Goal: Information Seeking & Learning: Learn about a topic

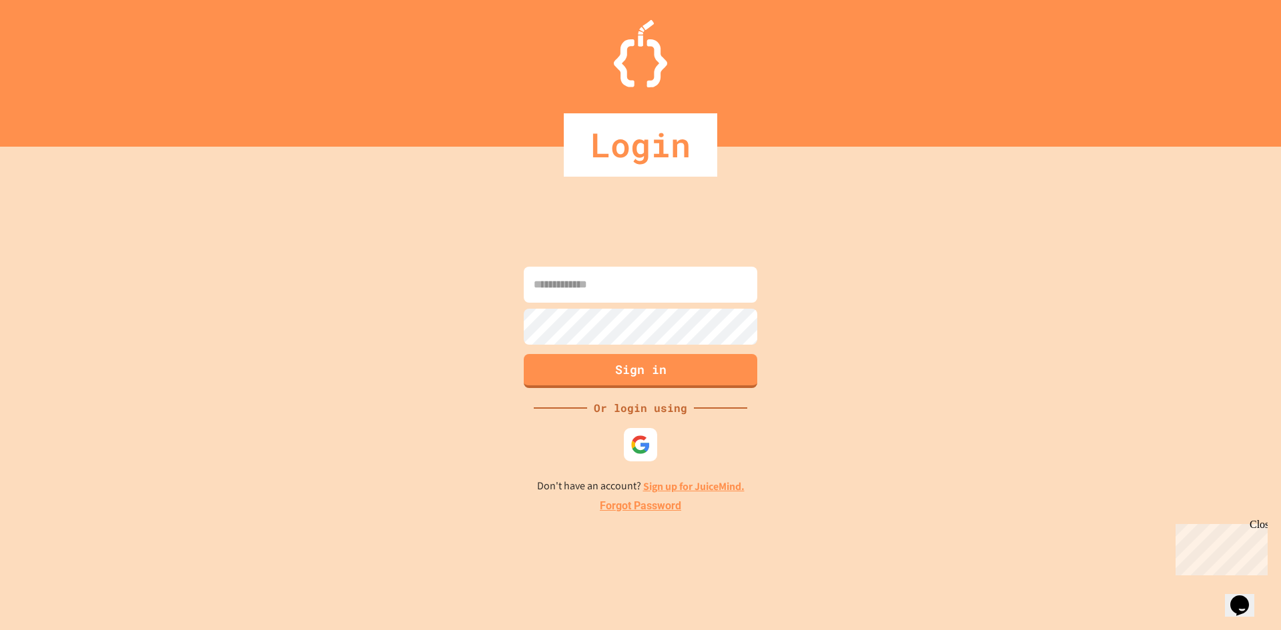
click at [614, 293] on input at bounding box center [640, 285] width 233 height 36
type input "**********"
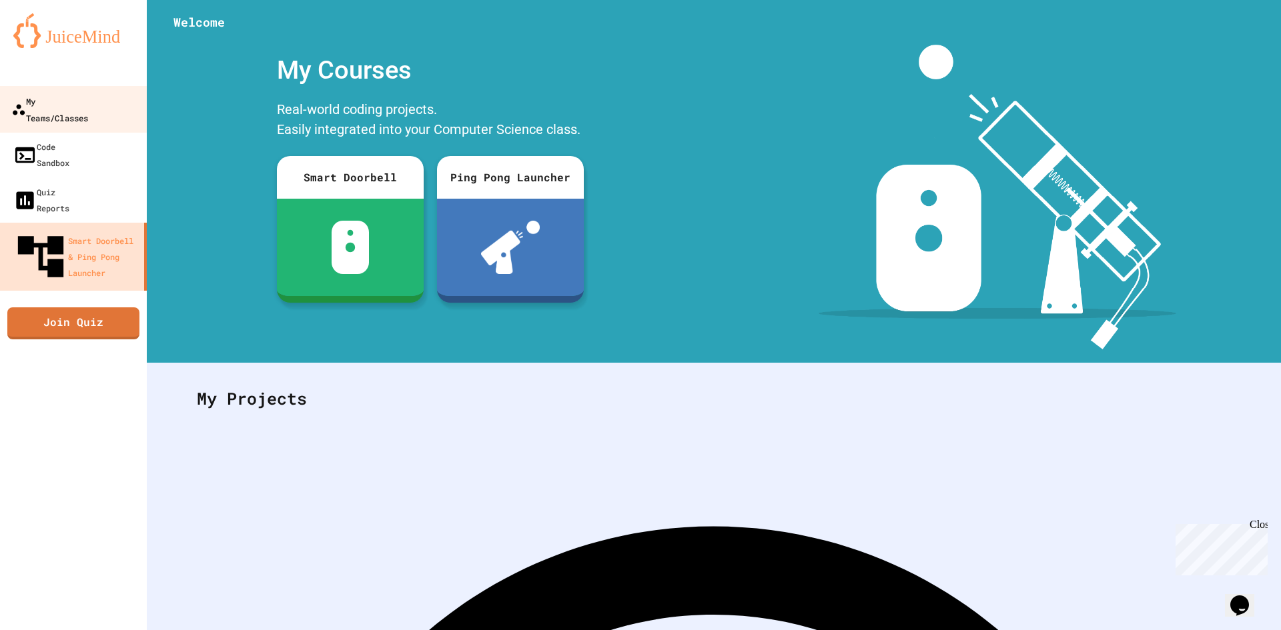
click at [65, 103] on div "My Teams/Classes" at bounding box center [49, 109] width 77 height 33
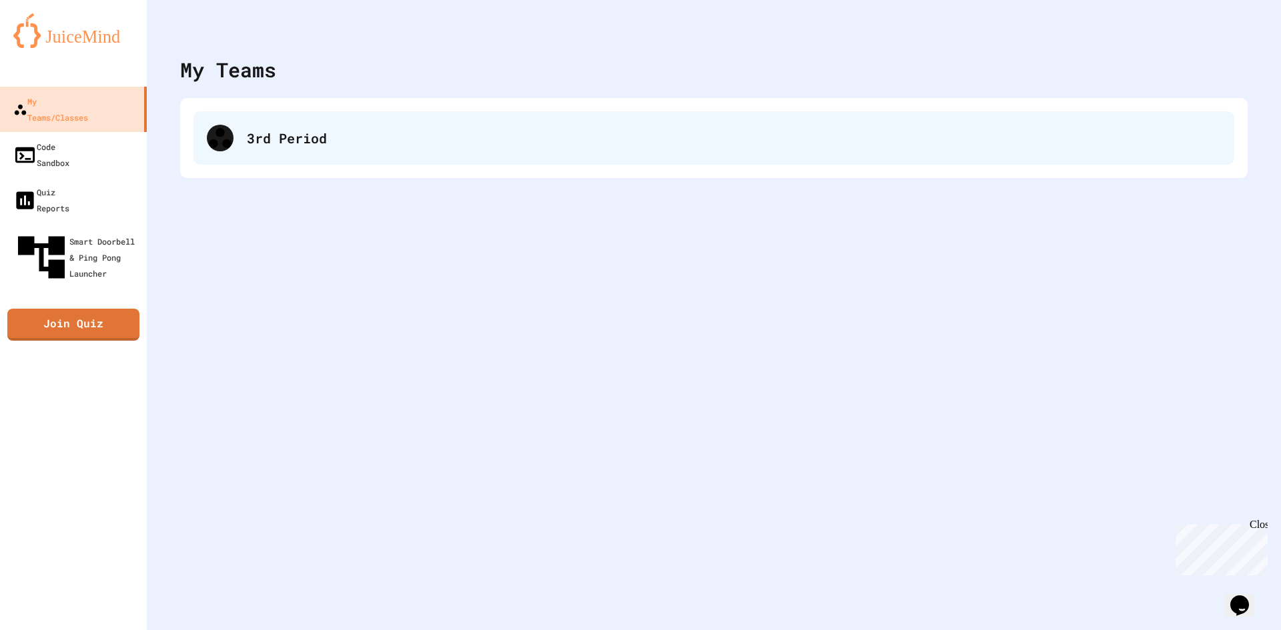
click at [229, 113] on div "3rd Period" at bounding box center [713, 137] width 1041 height 53
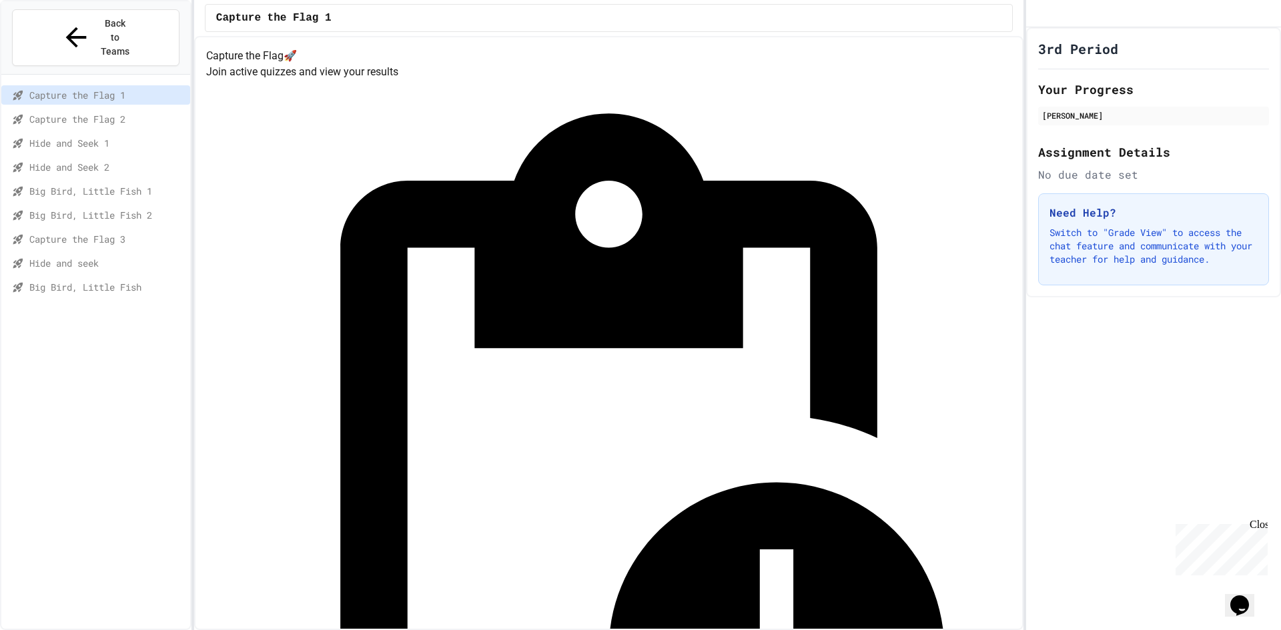
click at [103, 253] on div "Hide and seek" at bounding box center [95, 262] width 189 height 19
drag, startPoint x: 1107, startPoint y: 445, endPoint x: 1067, endPoint y: 504, distance: 71.0
click at [1105, 455] on div "3rd Period Your Progress jeremiah Talor Assignment Details No due date set Need…" at bounding box center [1153, 328] width 255 height 603
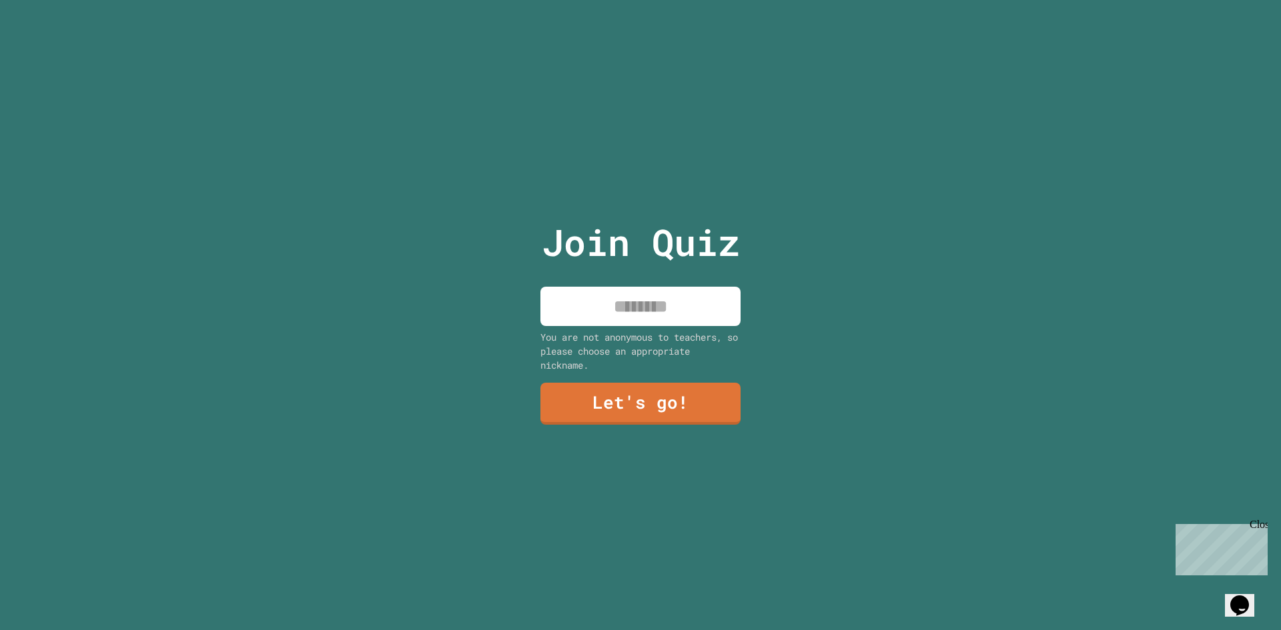
click at [658, 310] on input at bounding box center [640, 306] width 200 height 39
type input "********"
click at [692, 380] on link "Let's go!" at bounding box center [640, 402] width 193 height 44
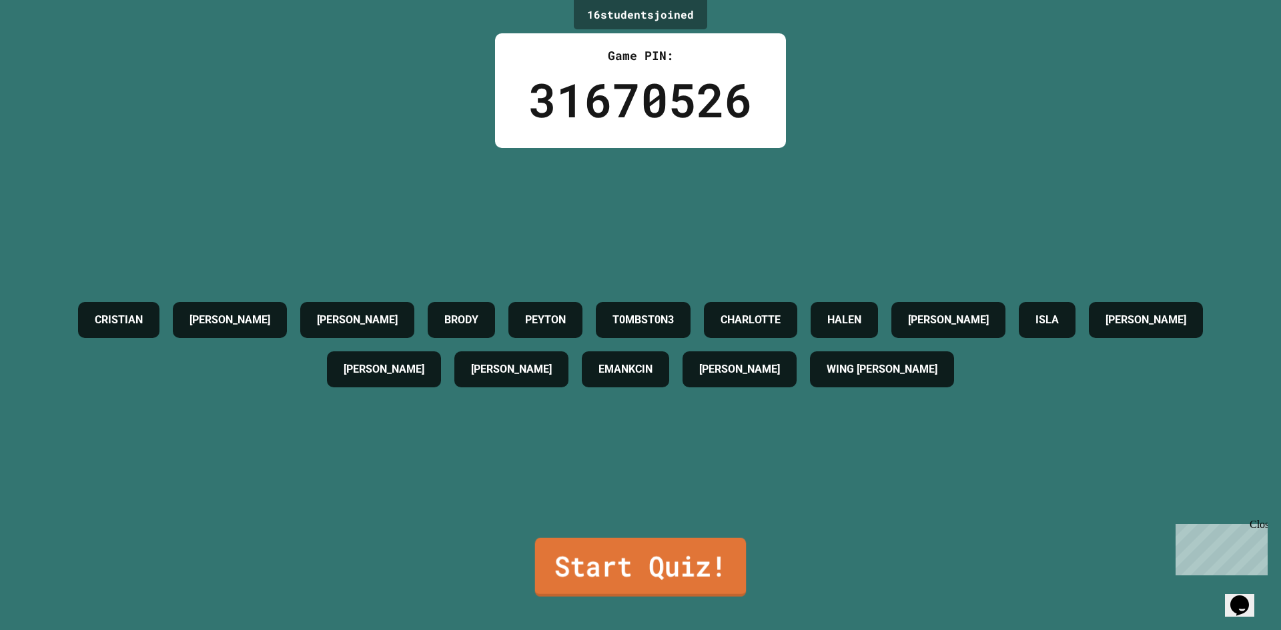
click at [629, 549] on link "Start Quiz!" at bounding box center [640, 567] width 211 height 59
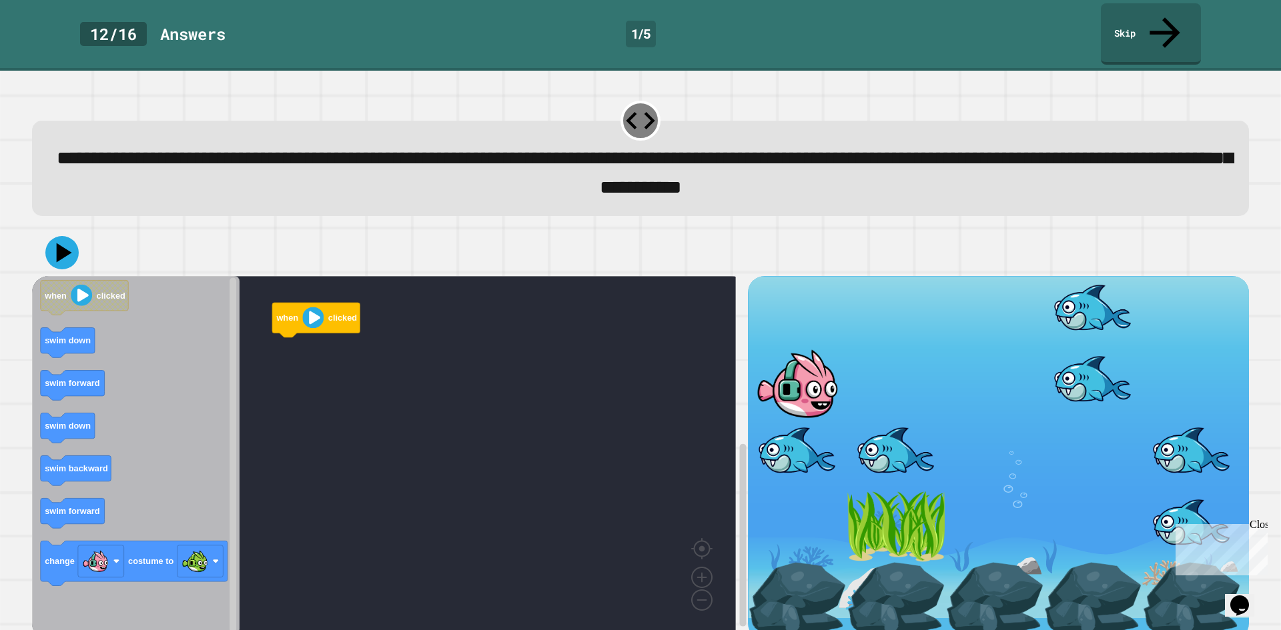
scroll to position [11, 0]
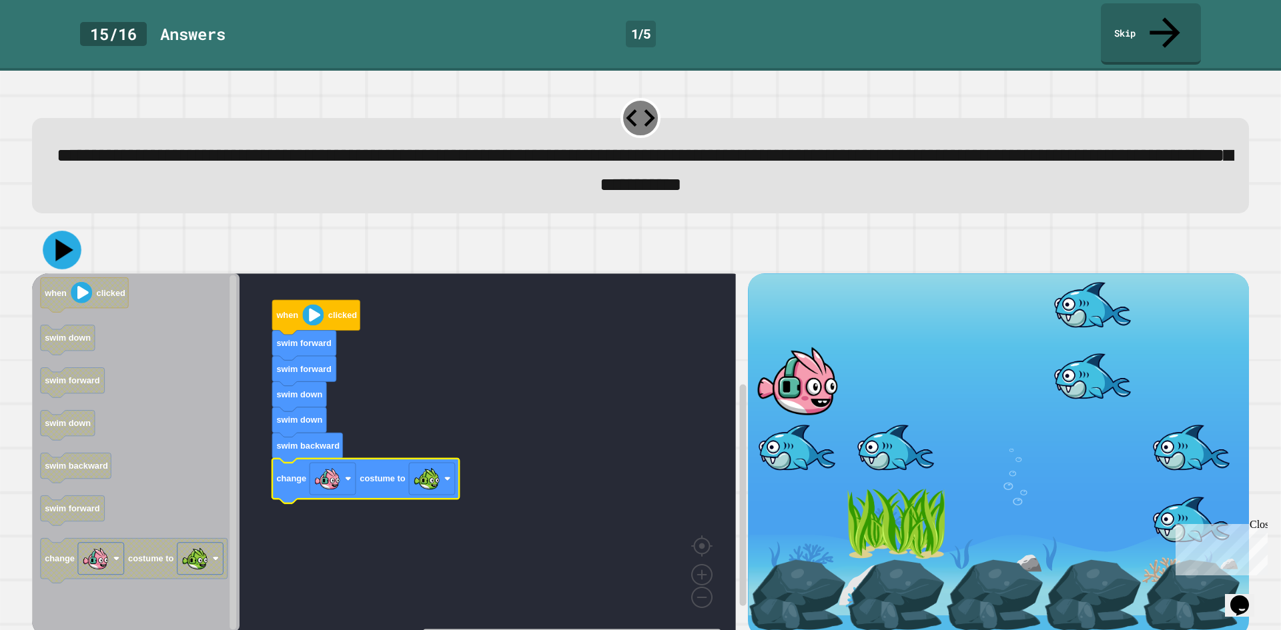
click at [75, 231] on icon at bounding box center [62, 250] width 39 height 39
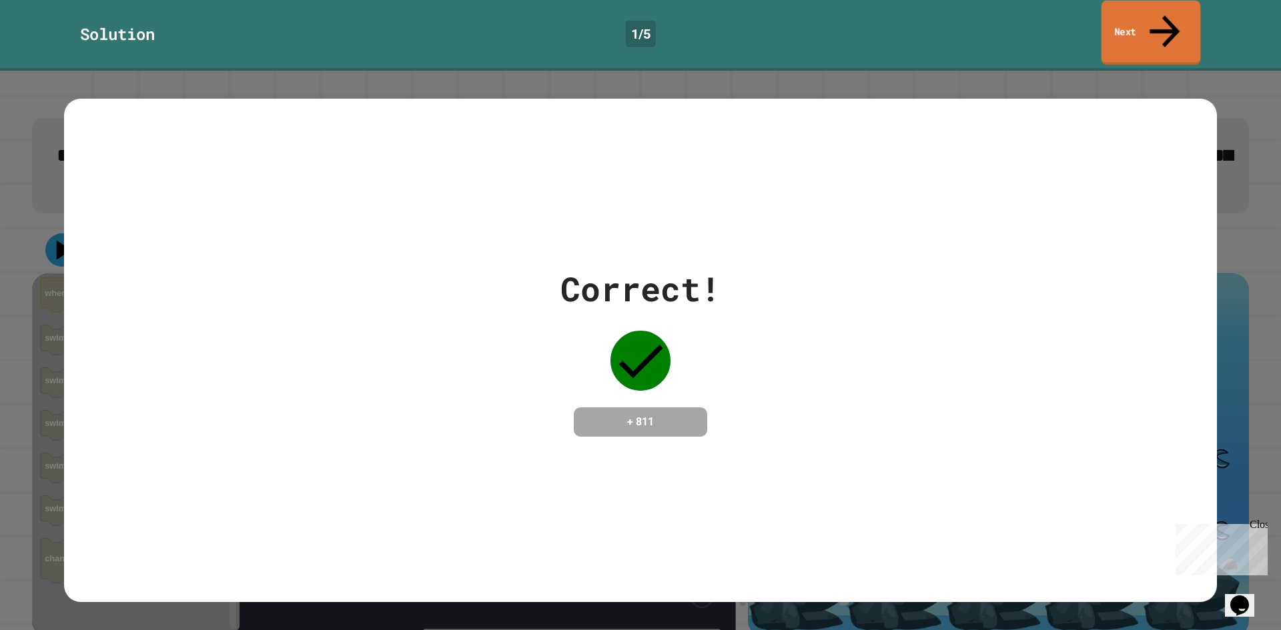
click at [1127, 12] on link "Next" at bounding box center [1150, 33] width 99 height 65
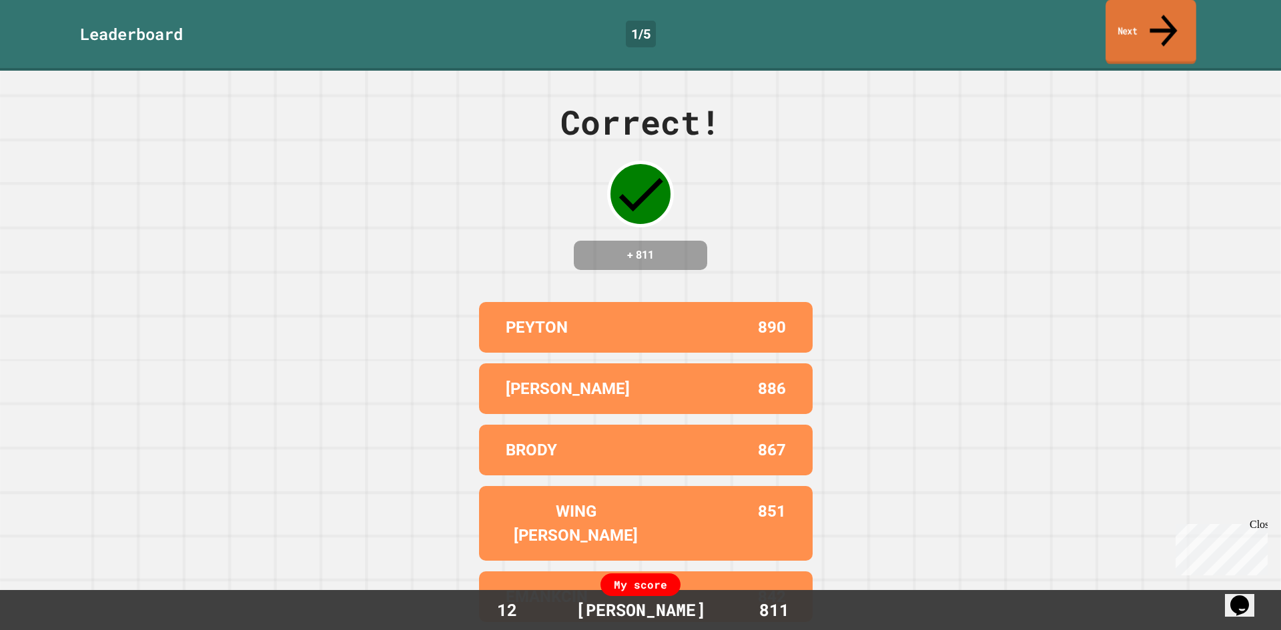
drag, startPoint x: 1127, startPoint y: 27, endPoint x: 1125, endPoint y: 45, distance: 18.1
click at [1127, 27] on link "Next" at bounding box center [1150, 32] width 91 height 65
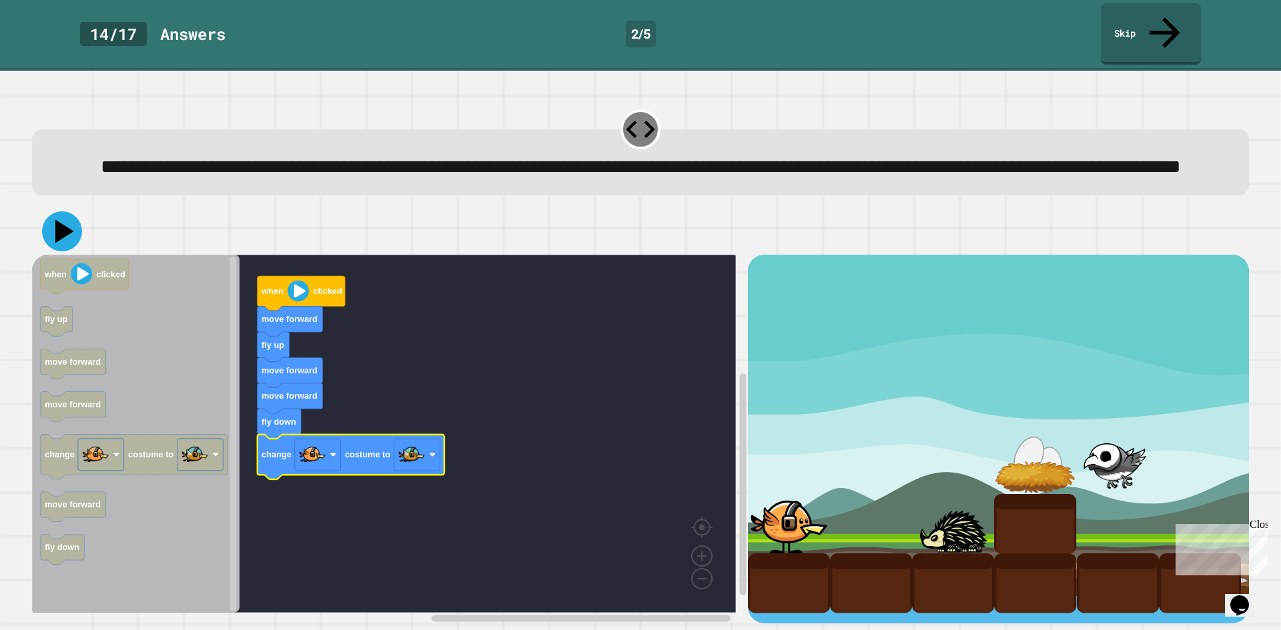
click at [66, 235] on icon at bounding box center [64, 231] width 19 height 23
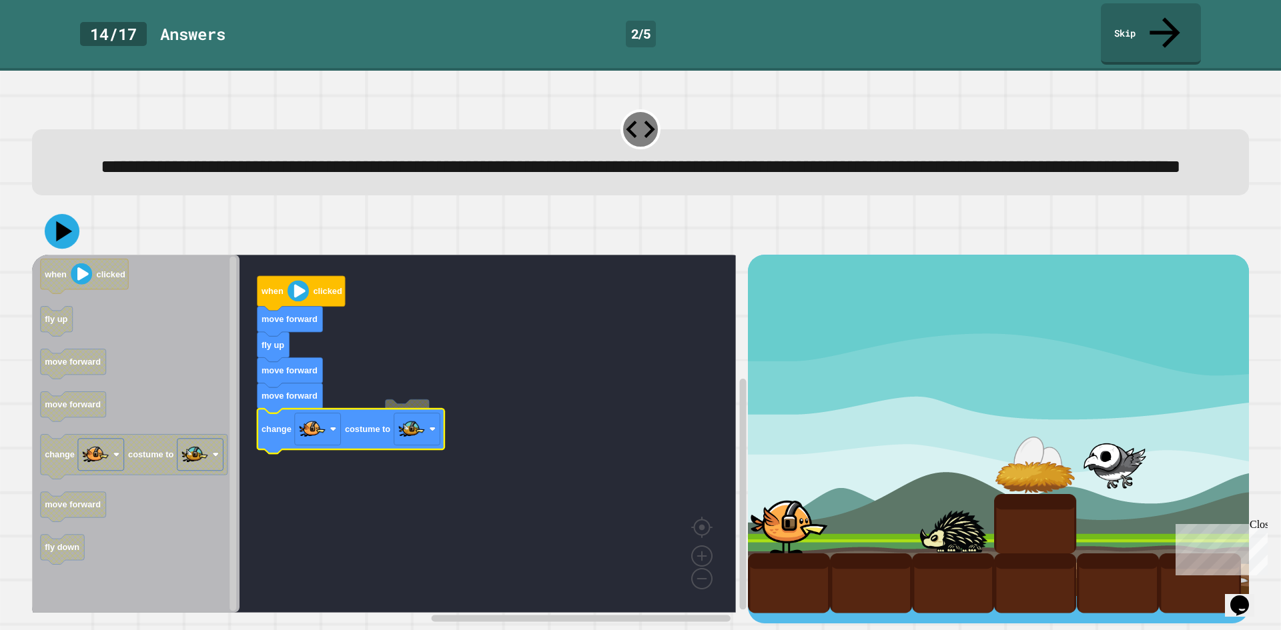
click at [67, 237] on icon at bounding box center [62, 231] width 35 height 35
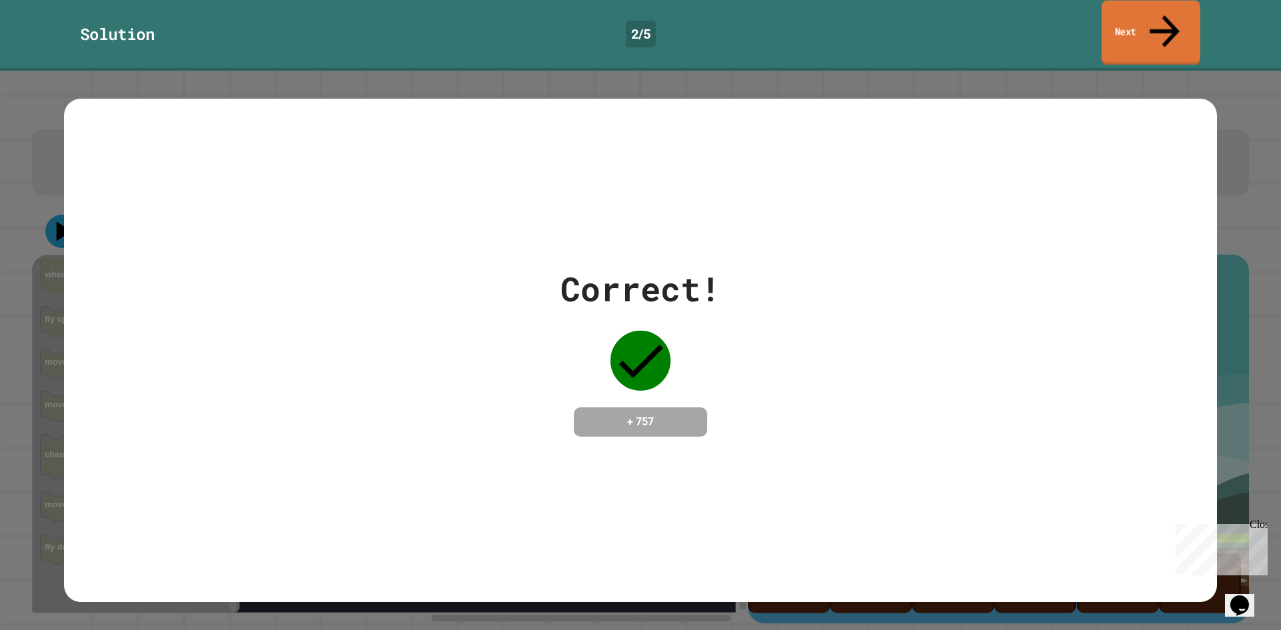
click at [1181, 24] on link "Next" at bounding box center [1150, 33] width 99 height 65
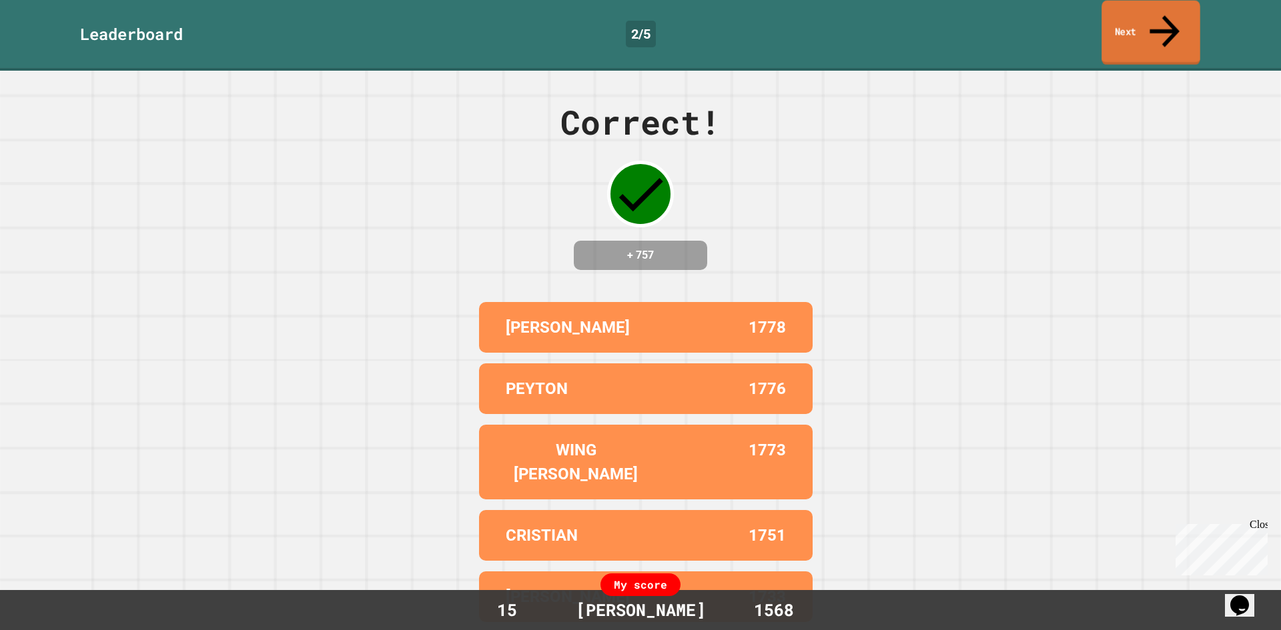
click at [1138, 14] on link "Next" at bounding box center [1150, 33] width 99 height 65
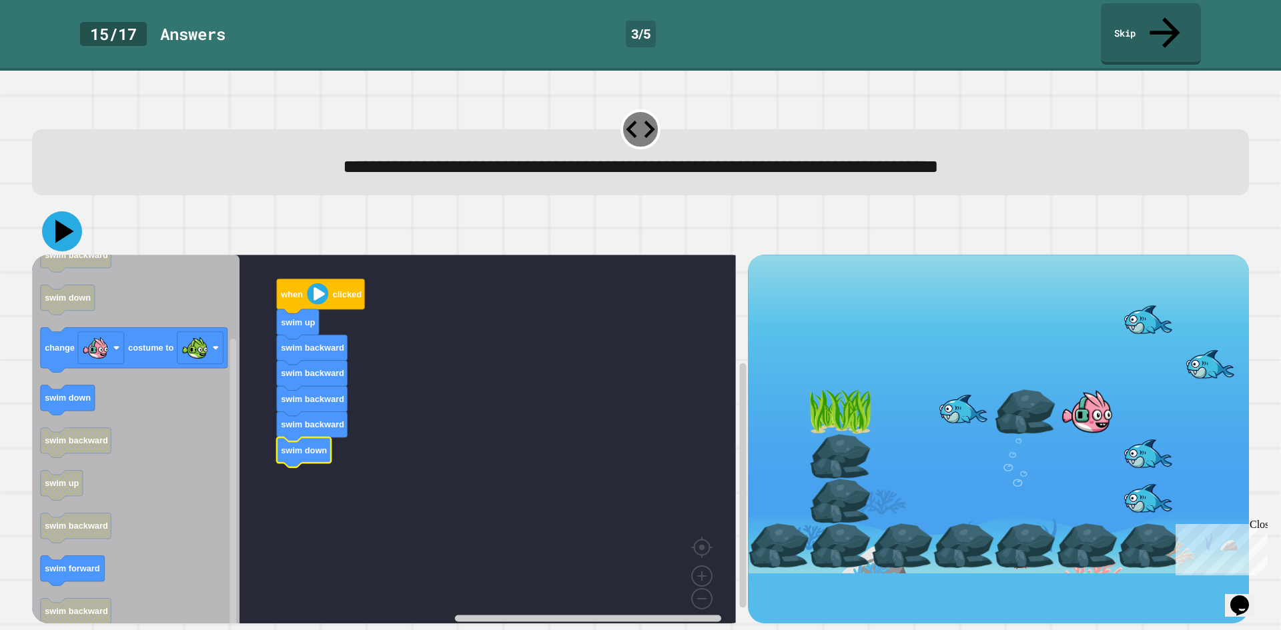
click at [66, 220] on icon at bounding box center [64, 231] width 19 height 23
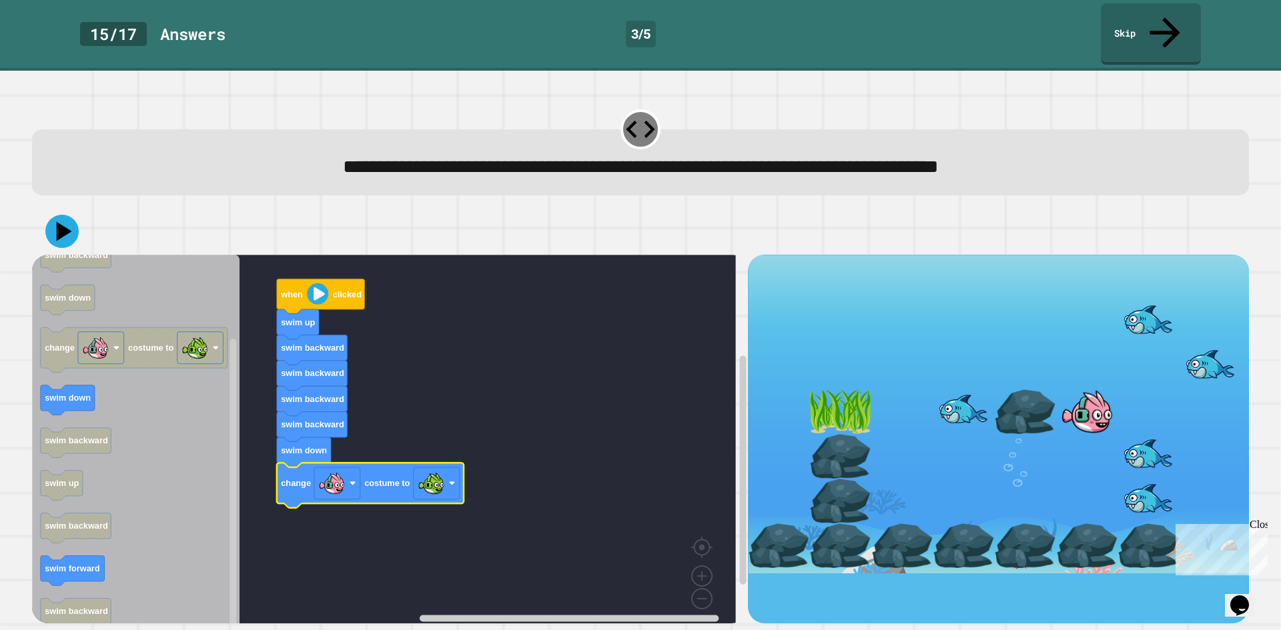
click at [79, 208] on div at bounding box center [640, 231] width 1217 height 47
click at [77, 208] on div at bounding box center [640, 231] width 1217 height 47
click at [75, 211] on icon at bounding box center [62, 231] width 40 height 40
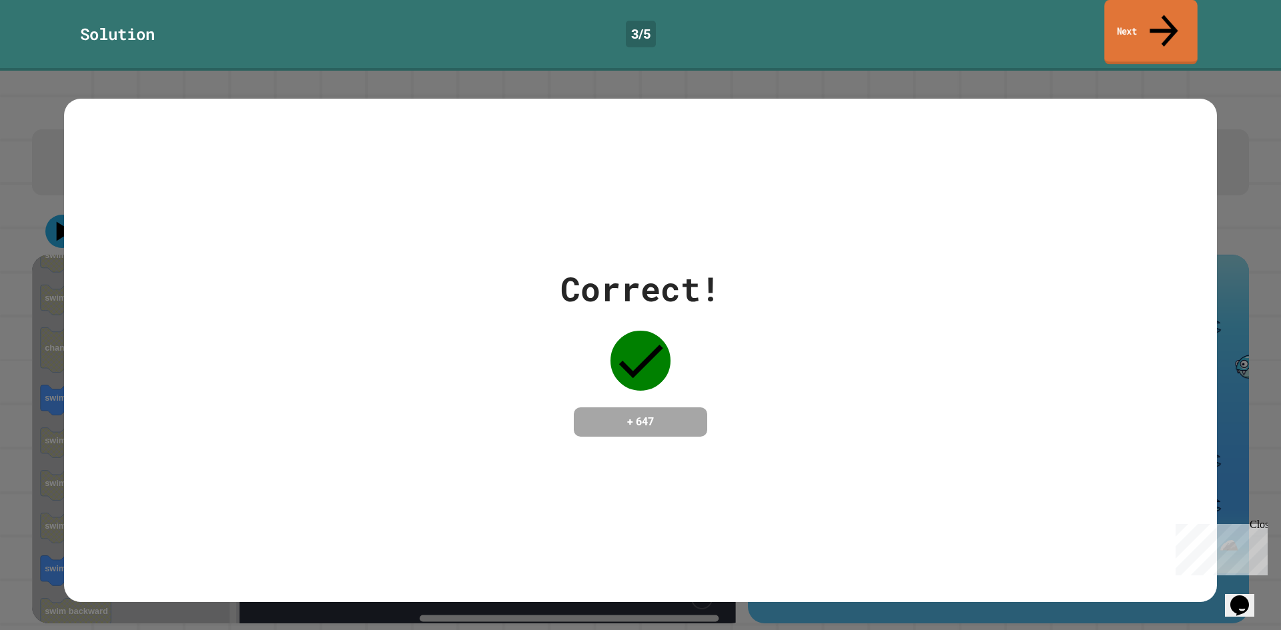
click at [1133, 25] on link "Next" at bounding box center [1150, 32] width 93 height 65
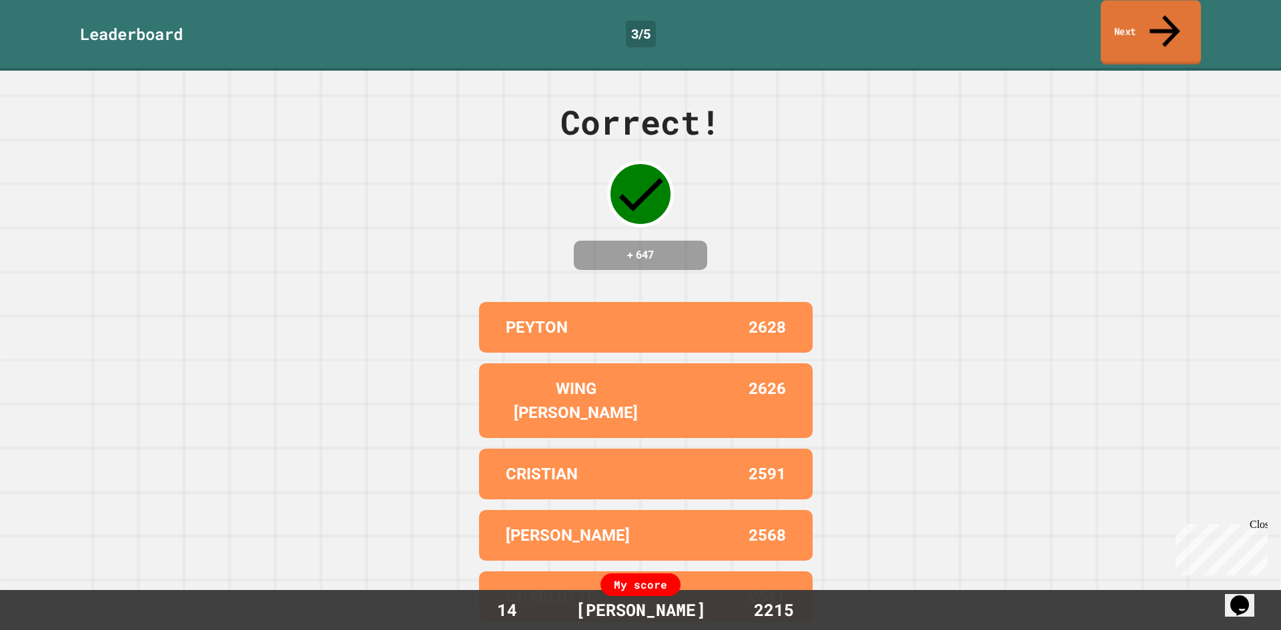
click at [1125, 23] on link "Next" at bounding box center [1151, 32] width 100 height 65
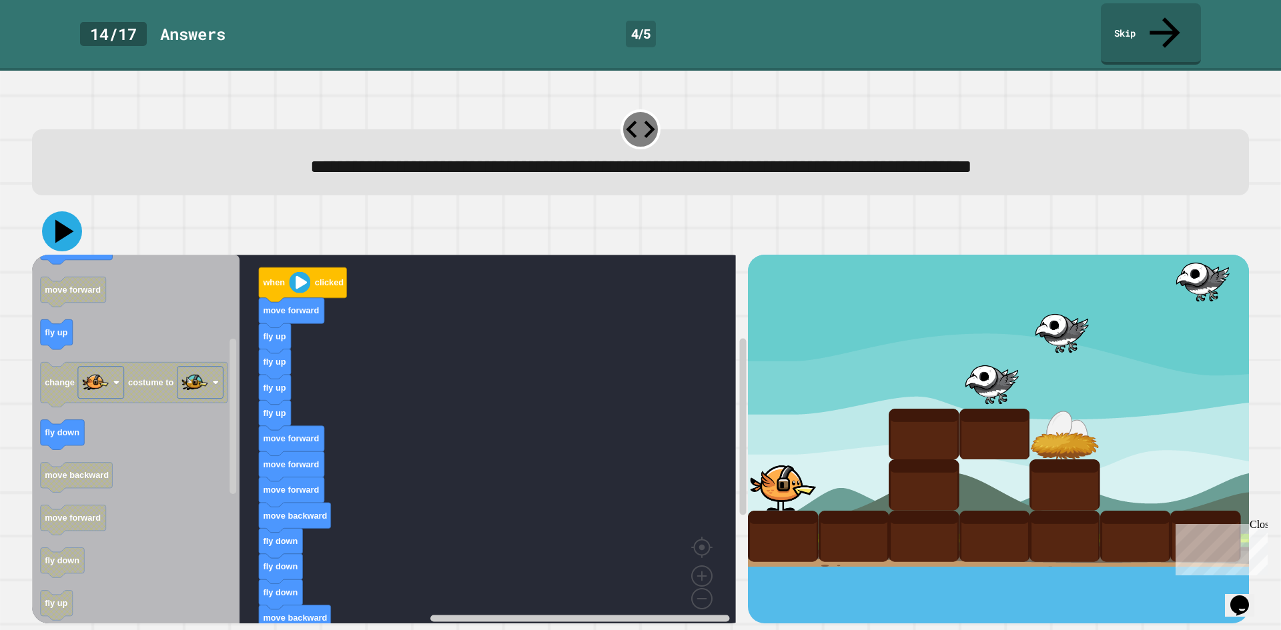
click at [76, 211] on icon at bounding box center [62, 231] width 40 height 40
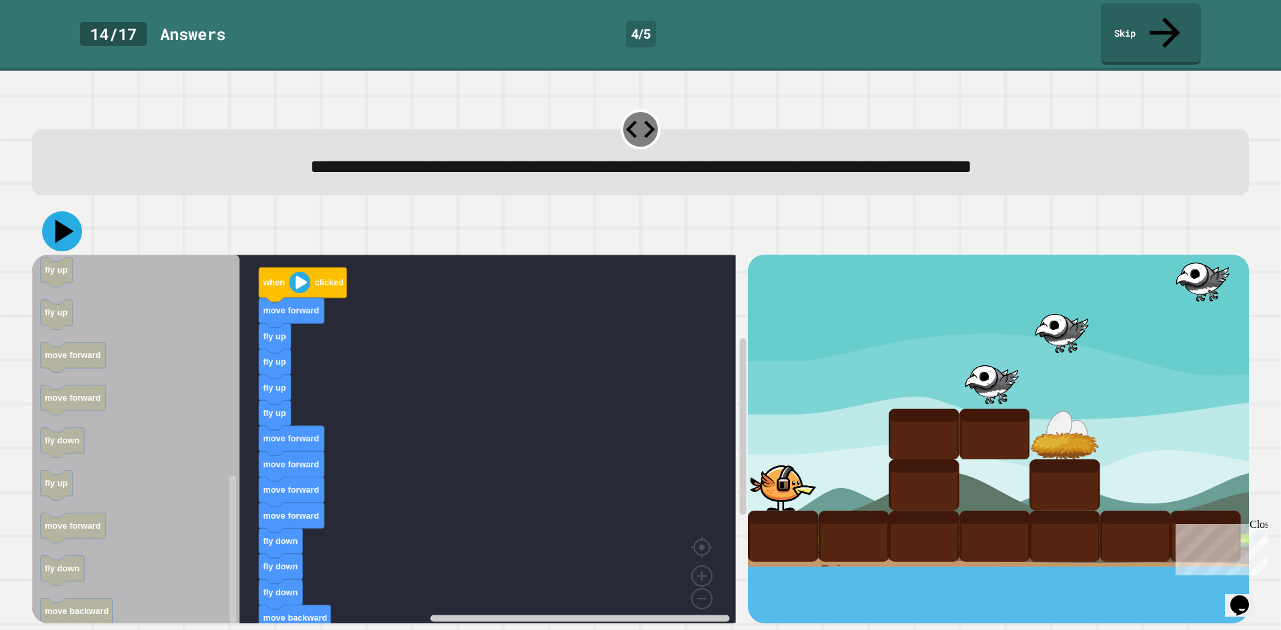
click at [59, 220] on icon at bounding box center [64, 231] width 19 height 23
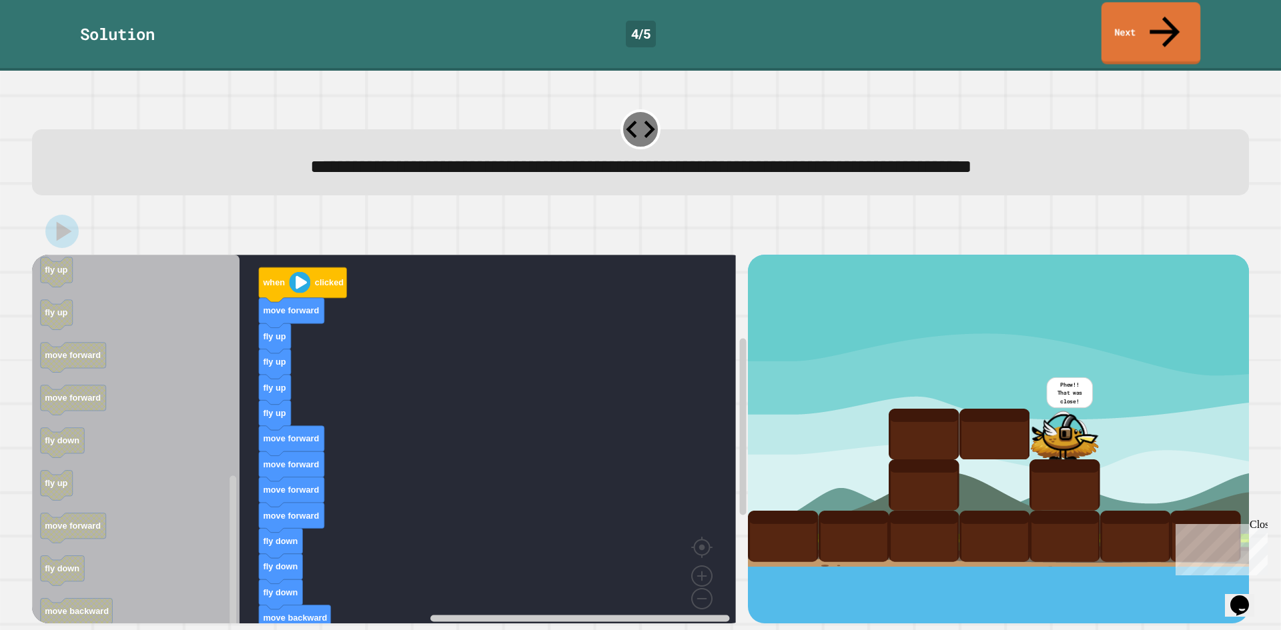
click at [1174, 6] on link "Next" at bounding box center [1150, 33] width 99 height 62
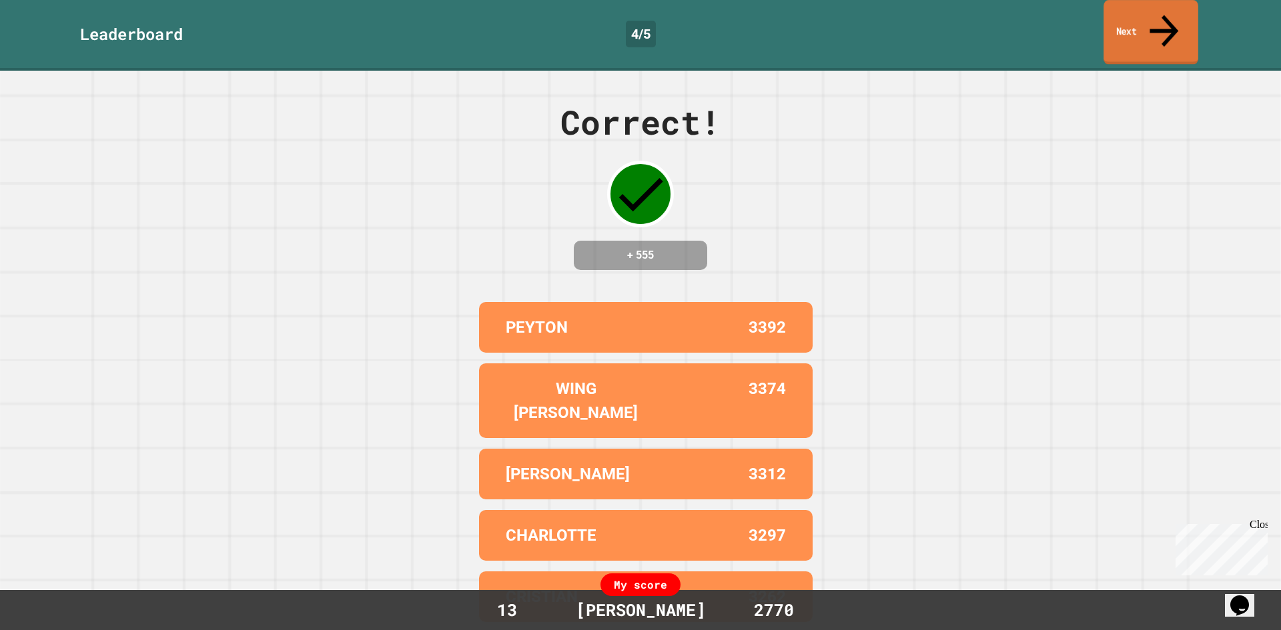
click at [1113, 24] on link "Next" at bounding box center [1150, 32] width 95 height 65
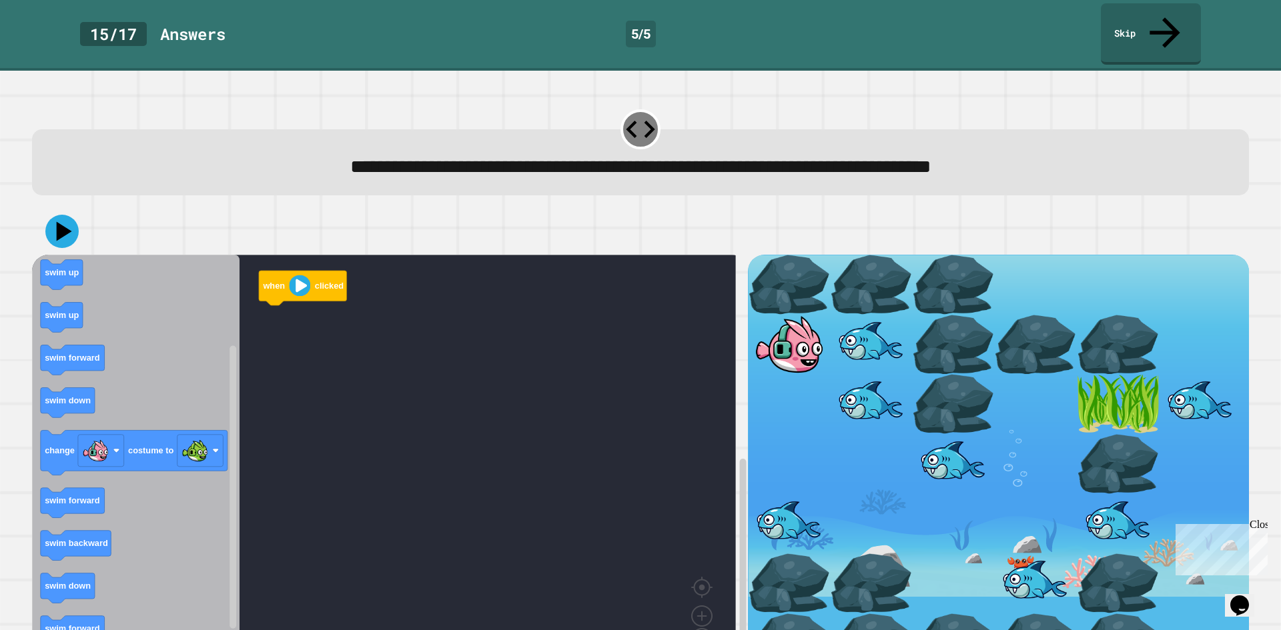
click at [233, 385] on div "when clicked when clicked swim forward swim backward swim up swim up swim forwa…" at bounding box center [390, 467] width 716 height 425
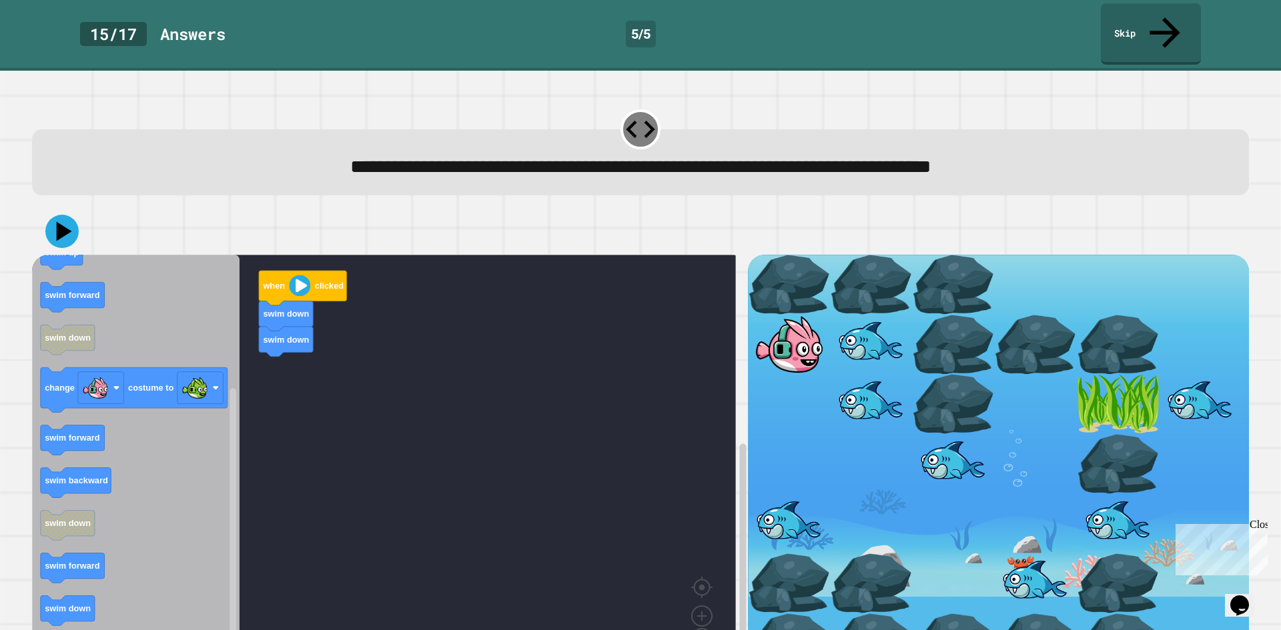
click at [208, 404] on icon "when clicked swim forward swim backward swim up swim up swim forward swim down …" at bounding box center [135, 464] width 207 height 418
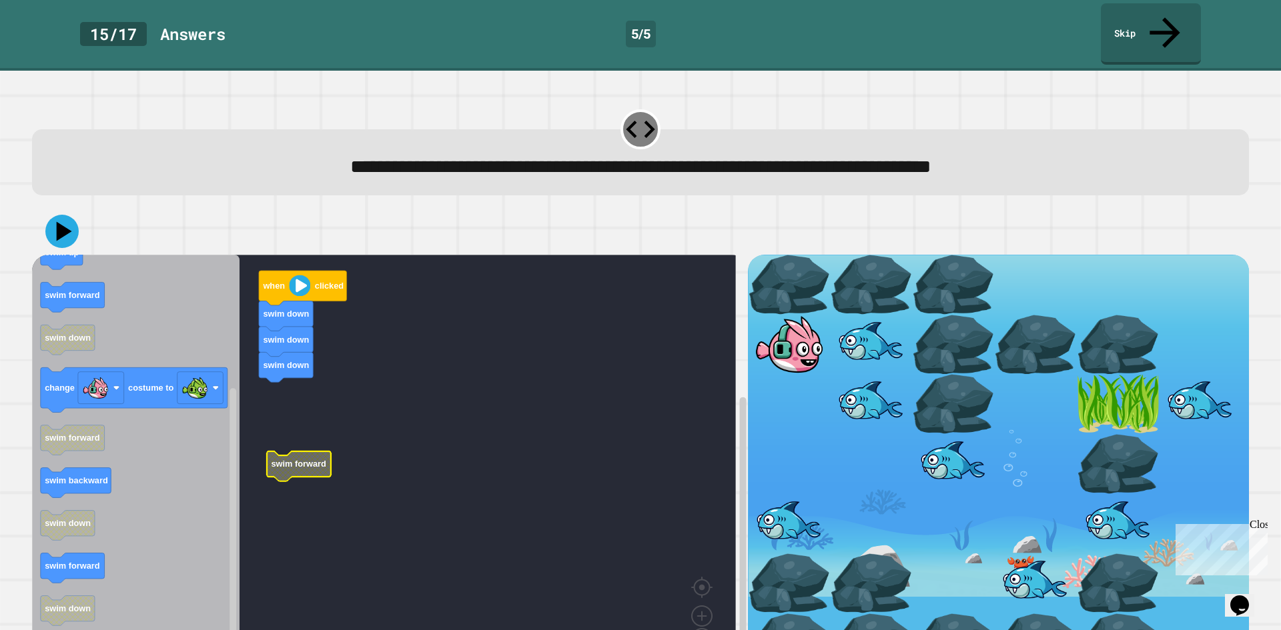
click at [295, 348] on g "when clicked swim down swim down swim down swim forward" at bounding box center [393, 464] width 723 height 418
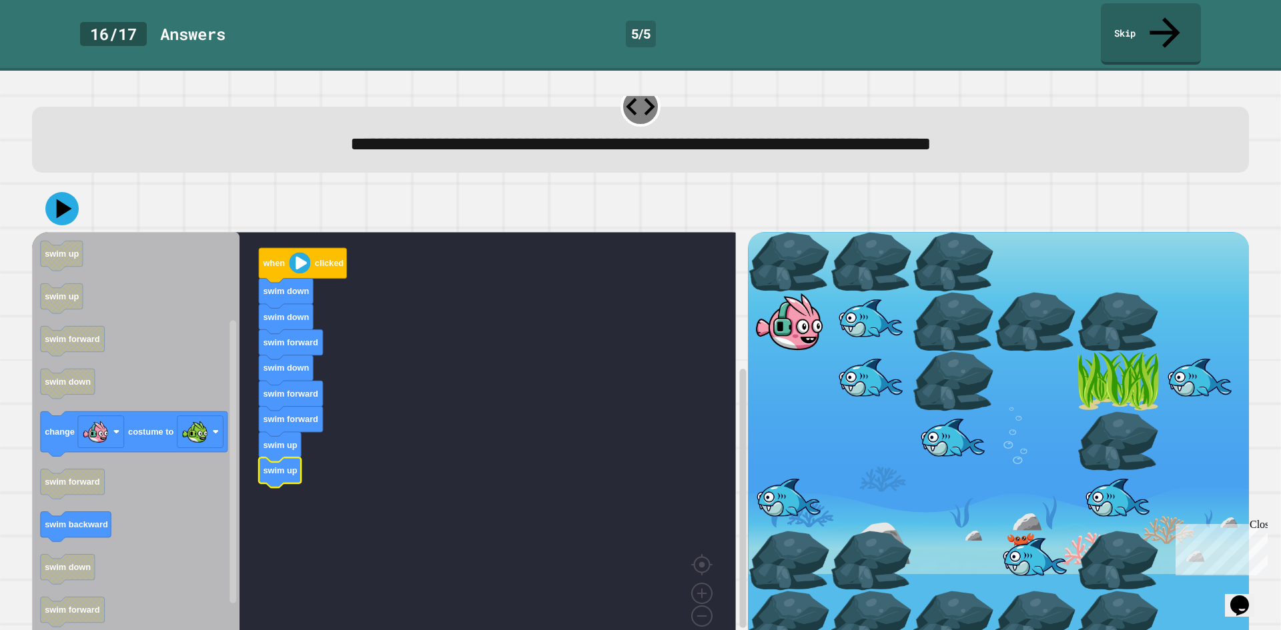
scroll to position [39, 0]
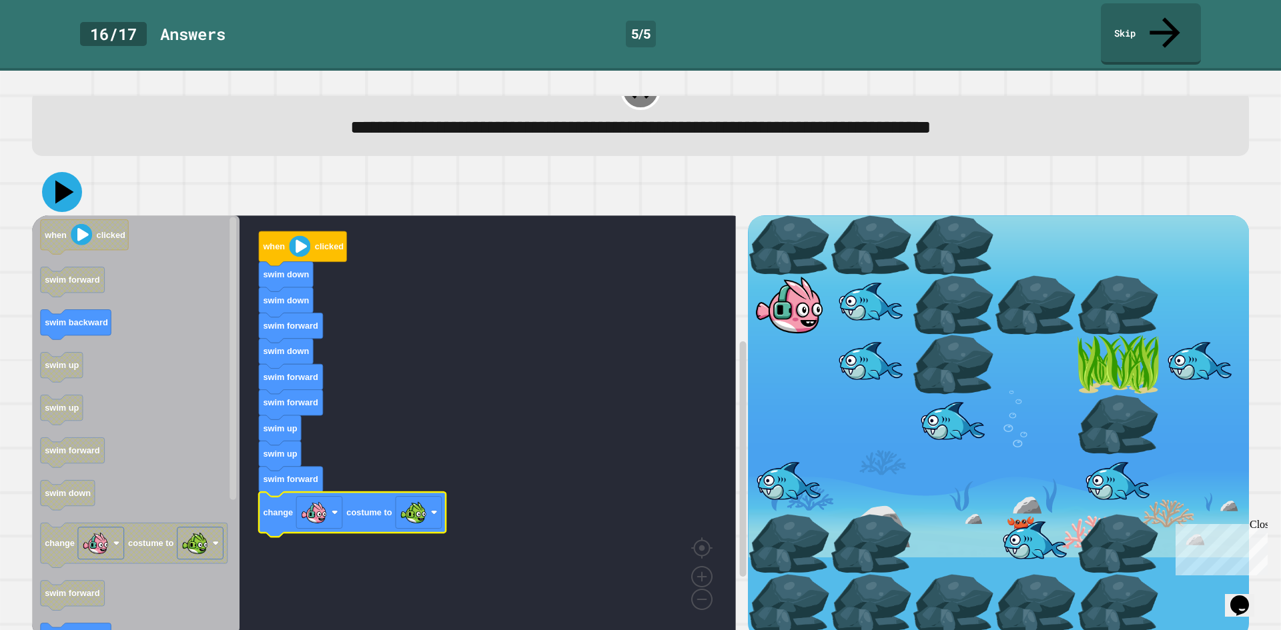
click at [58, 181] on icon at bounding box center [64, 192] width 19 height 23
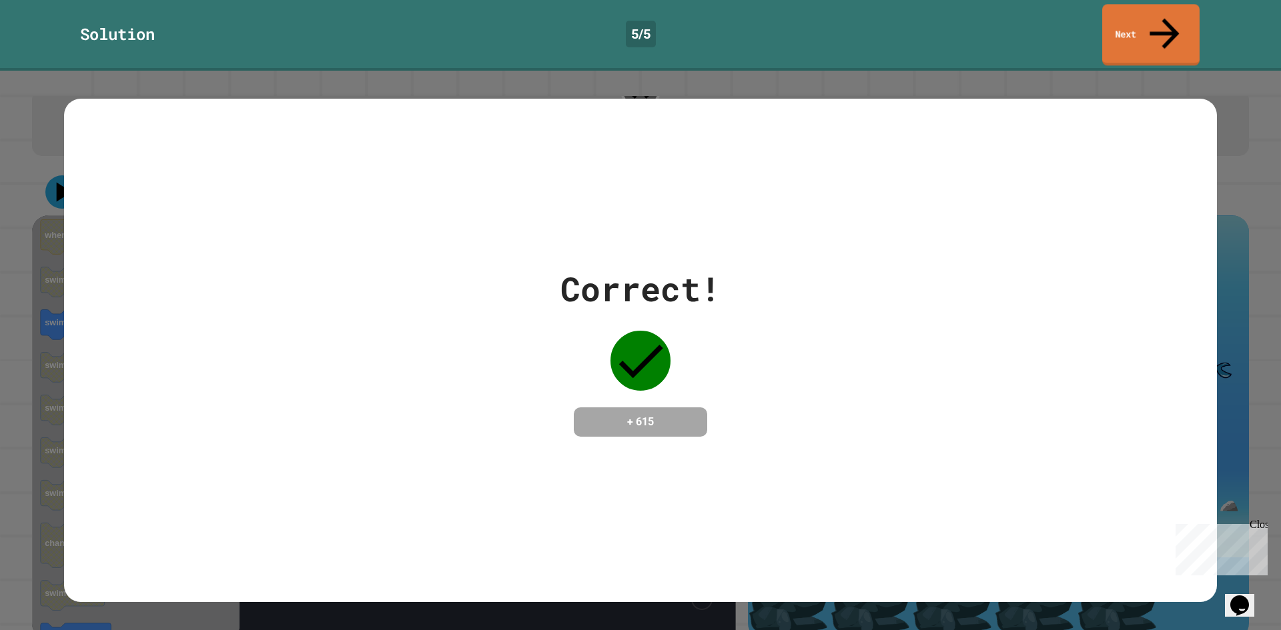
click at [1103, 23] on div "Solution 5 / 5 Next" at bounding box center [640, 33] width 1281 height 61
click at [1105, 19] on link "Next" at bounding box center [1150, 33] width 101 height 65
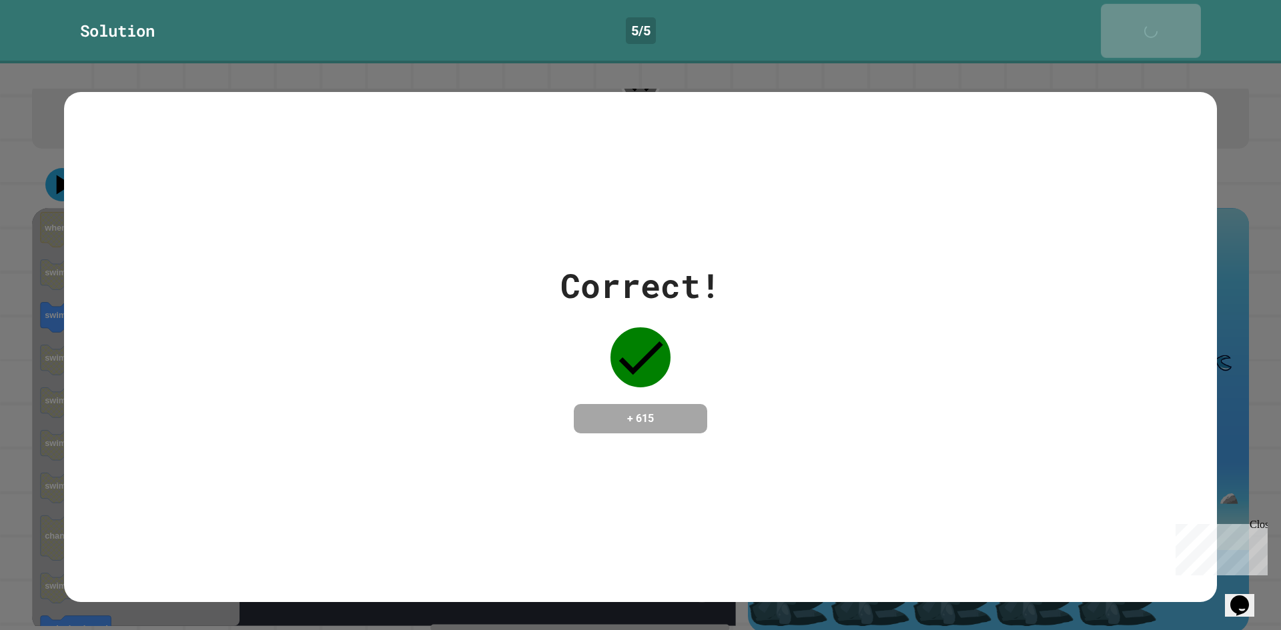
scroll to position [38, 0]
